Goal: Task Accomplishment & Management: Manage account settings

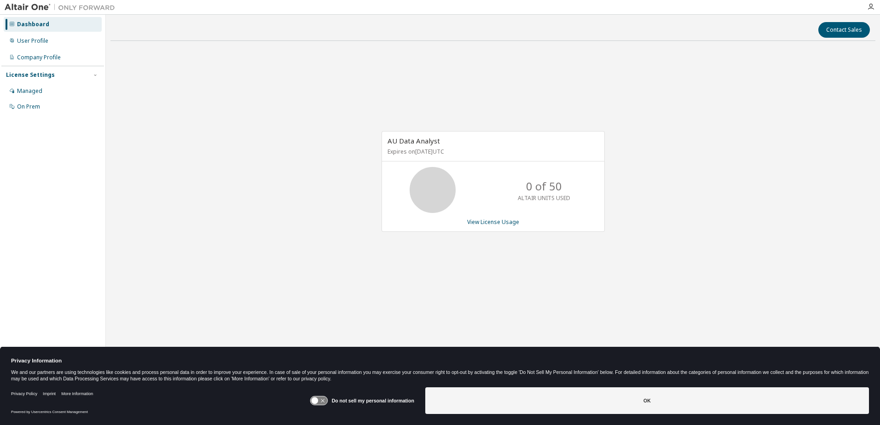
click at [321, 401] on icon at bounding box center [318, 401] width 17 height 9
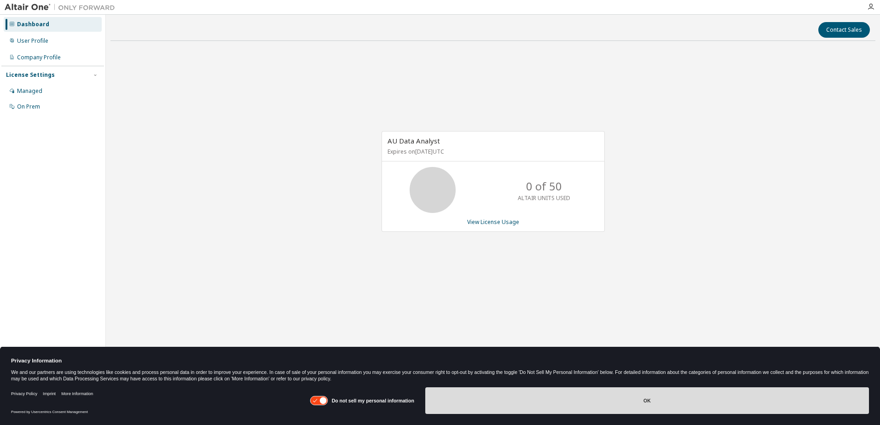
click at [494, 408] on button "OK" at bounding box center [647, 401] width 444 height 27
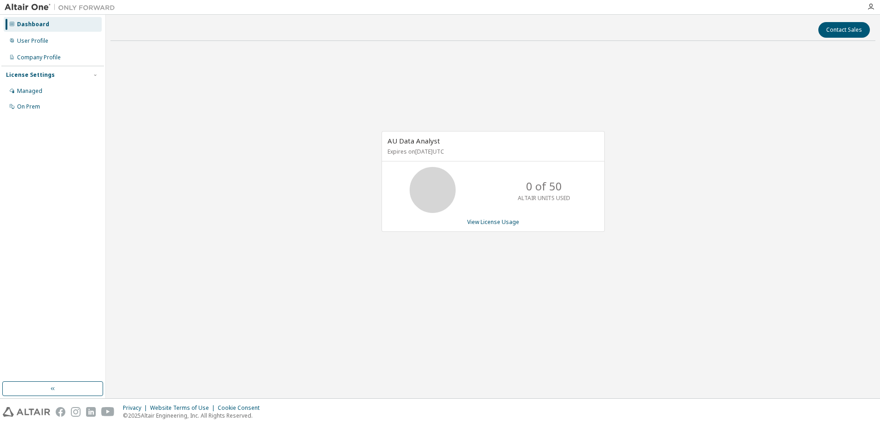
click at [52, 33] on div "Dashboard User Profile Company Profile License Settings Managed On Prem" at bounding box center [52, 65] width 103 height 99
click at [38, 38] on div "User Profile" at bounding box center [32, 40] width 31 height 7
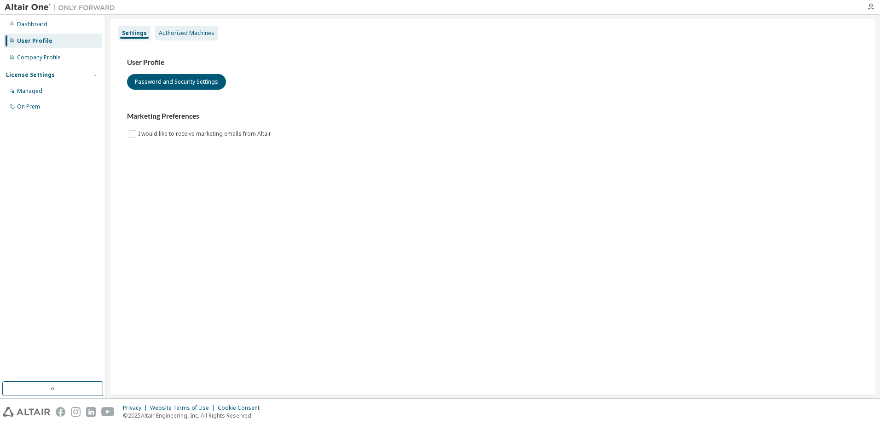
click at [178, 30] on div "Authorized Machines" at bounding box center [187, 32] width 56 height 7
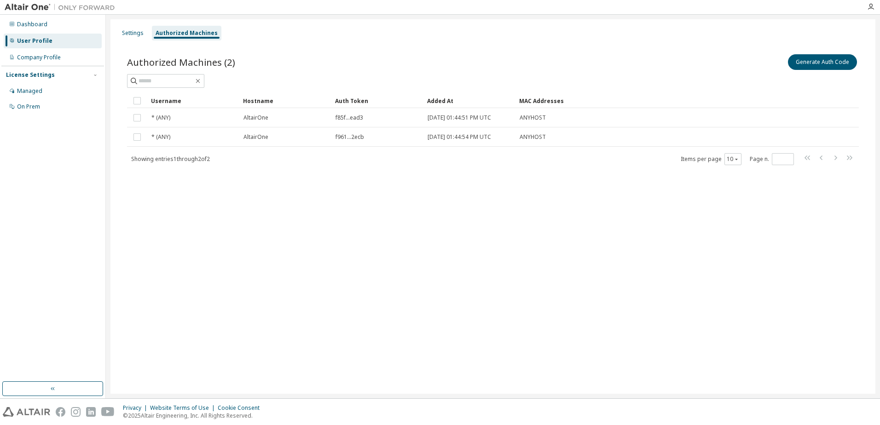
click at [326, 253] on div "Settings Authorized Machines Authorized Machines (2) Generate Auth Code Clear L…" at bounding box center [492, 206] width 765 height 375
click at [350, 302] on div "Settings Authorized Machines Authorized Machines (2) Generate Auth Code Clear L…" at bounding box center [492, 206] width 765 height 375
click at [316, 266] on div "Settings Authorized Machines Authorized Machines (2) Generate Auth Code Clear L…" at bounding box center [492, 206] width 765 height 375
click at [156, 176] on div "Authorized Machines (2) Generate Auth Code Clear Load Save Save As Field Operat…" at bounding box center [493, 115] width 754 height 148
click at [821, 63] on button "Generate Auth Code" at bounding box center [822, 62] width 69 height 16
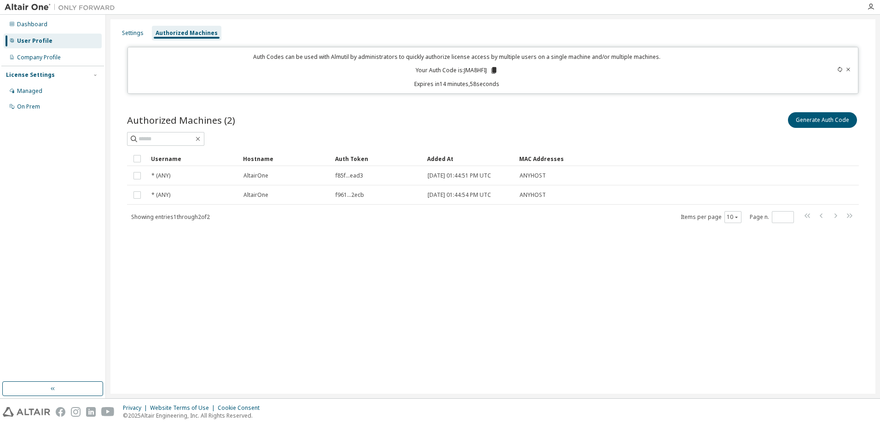
click at [473, 69] on p "Your Auth Code is: JMA8HFIJ" at bounding box center [457, 70] width 82 height 8
copy p "JMA8HFIJ"
click at [495, 67] on icon at bounding box center [494, 70] width 5 height 6
click at [314, 274] on div "Settings Authorized Machines Auth Codes can be used with Almutil by administrat…" at bounding box center [492, 206] width 765 height 375
